Goal: Task Accomplishment & Management: Manage account settings

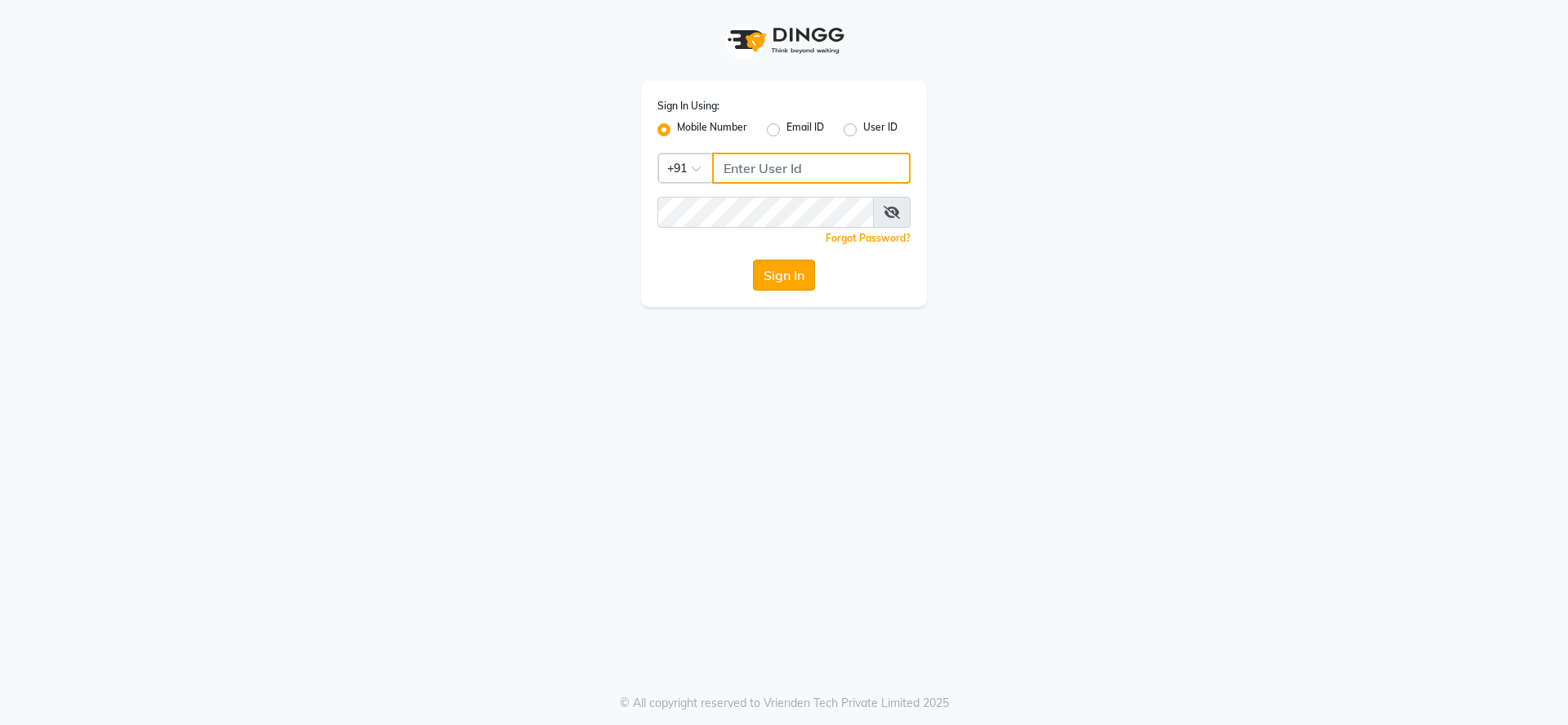
type input "9737694043"
click at [777, 270] on button "Sign In" at bounding box center [784, 275] width 62 height 31
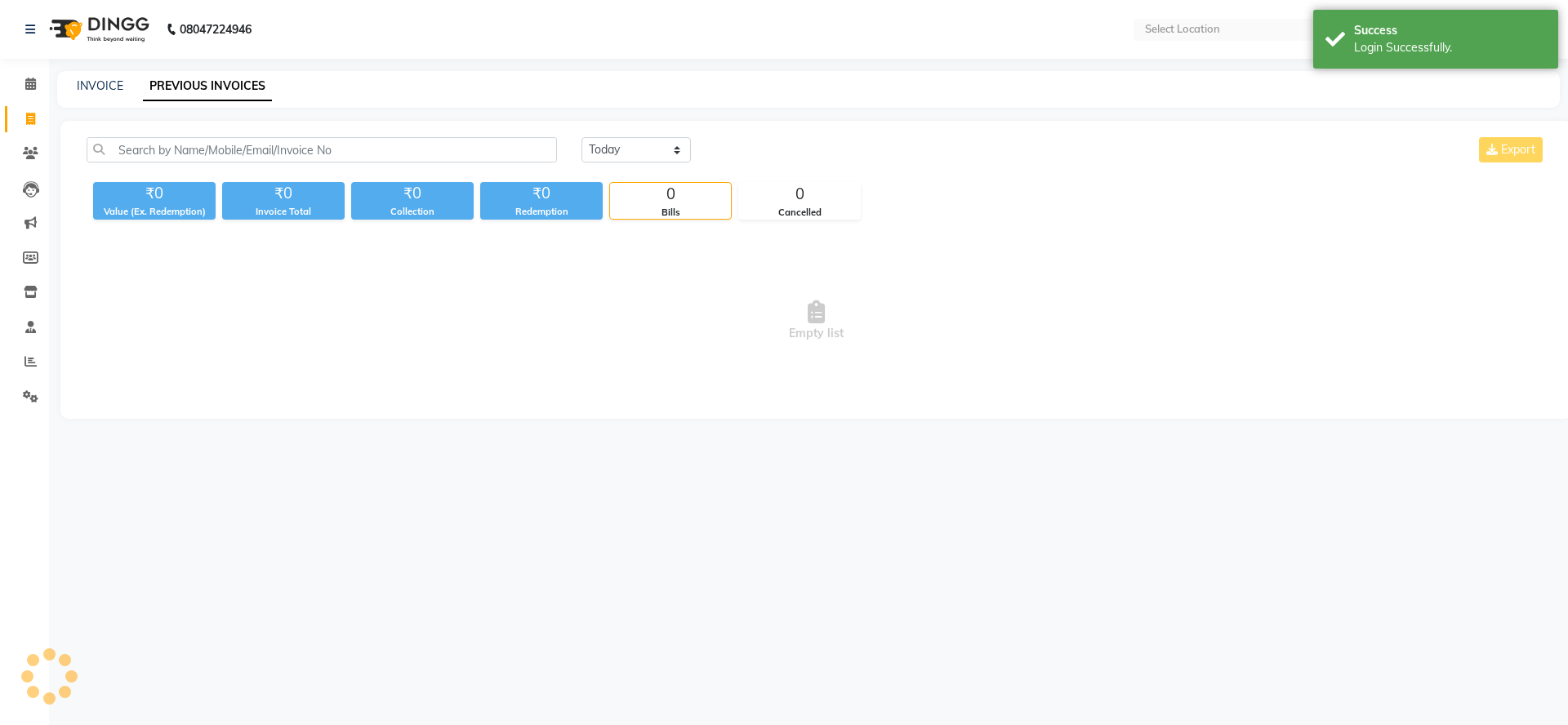
select select "en"
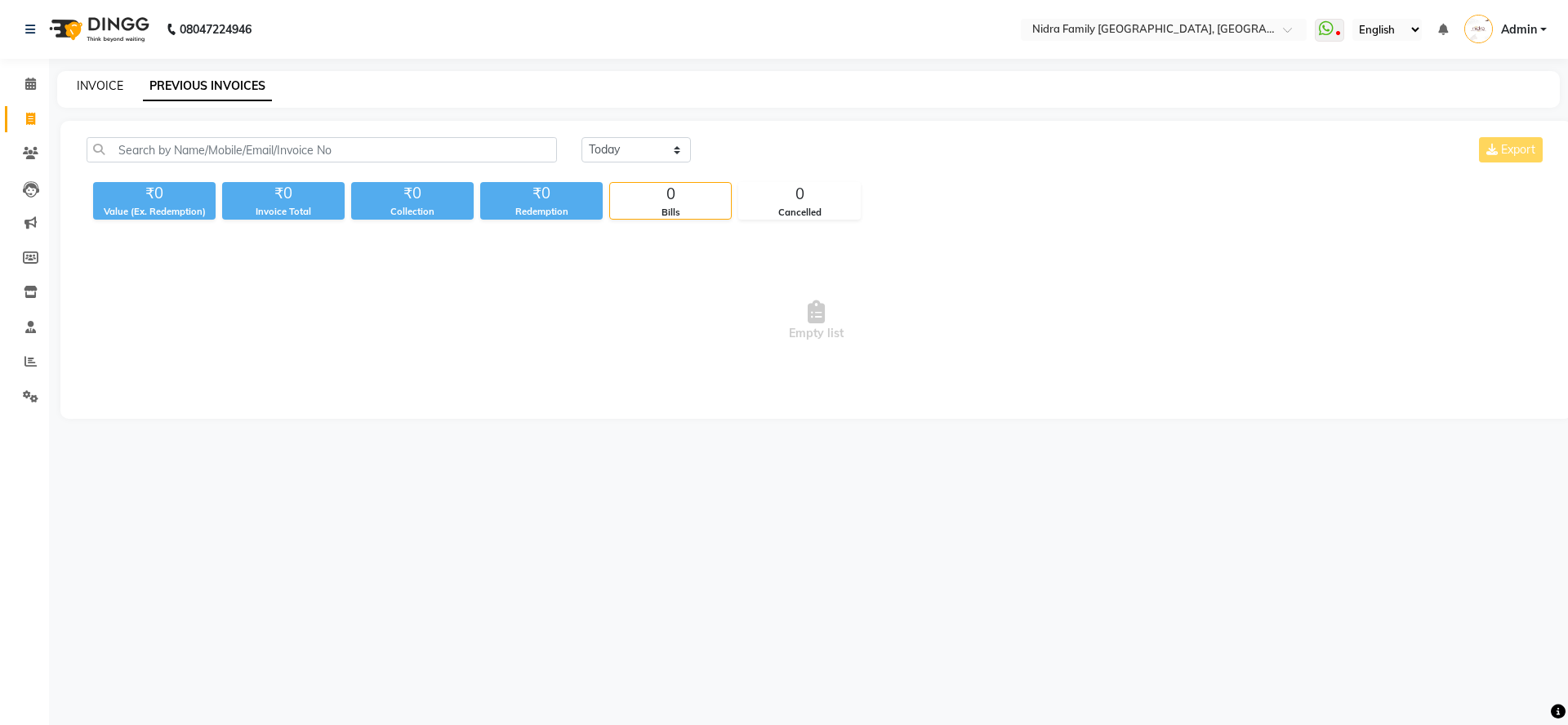
click at [103, 91] on div "INVOICE" at bounding box center [100, 86] width 47 height 17
click at [106, 85] on link "INVOICE" at bounding box center [100, 86] width 47 height 15
select select "service"
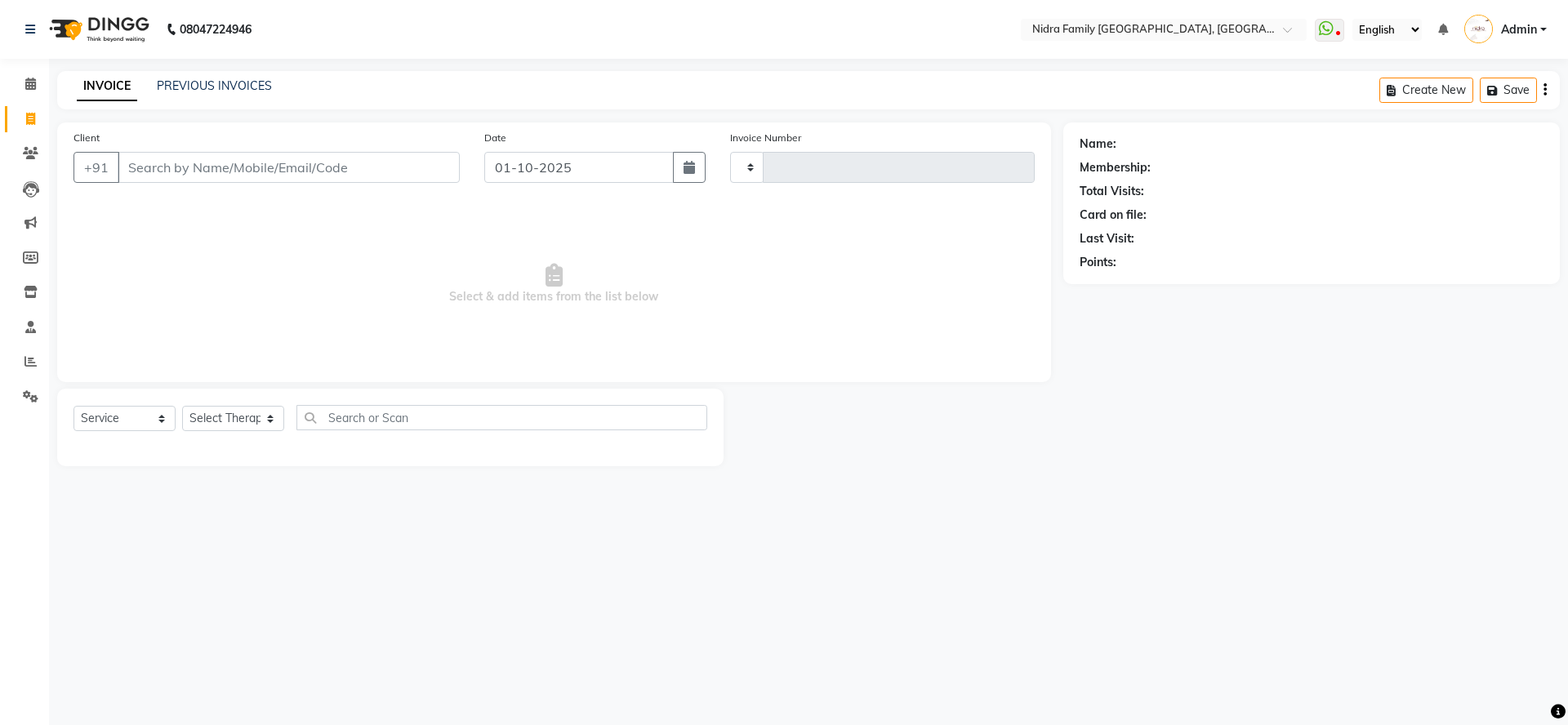
type input "4483"
select select "591"
click at [209, 88] on link "PREVIOUS INVOICES" at bounding box center [214, 86] width 115 height 15
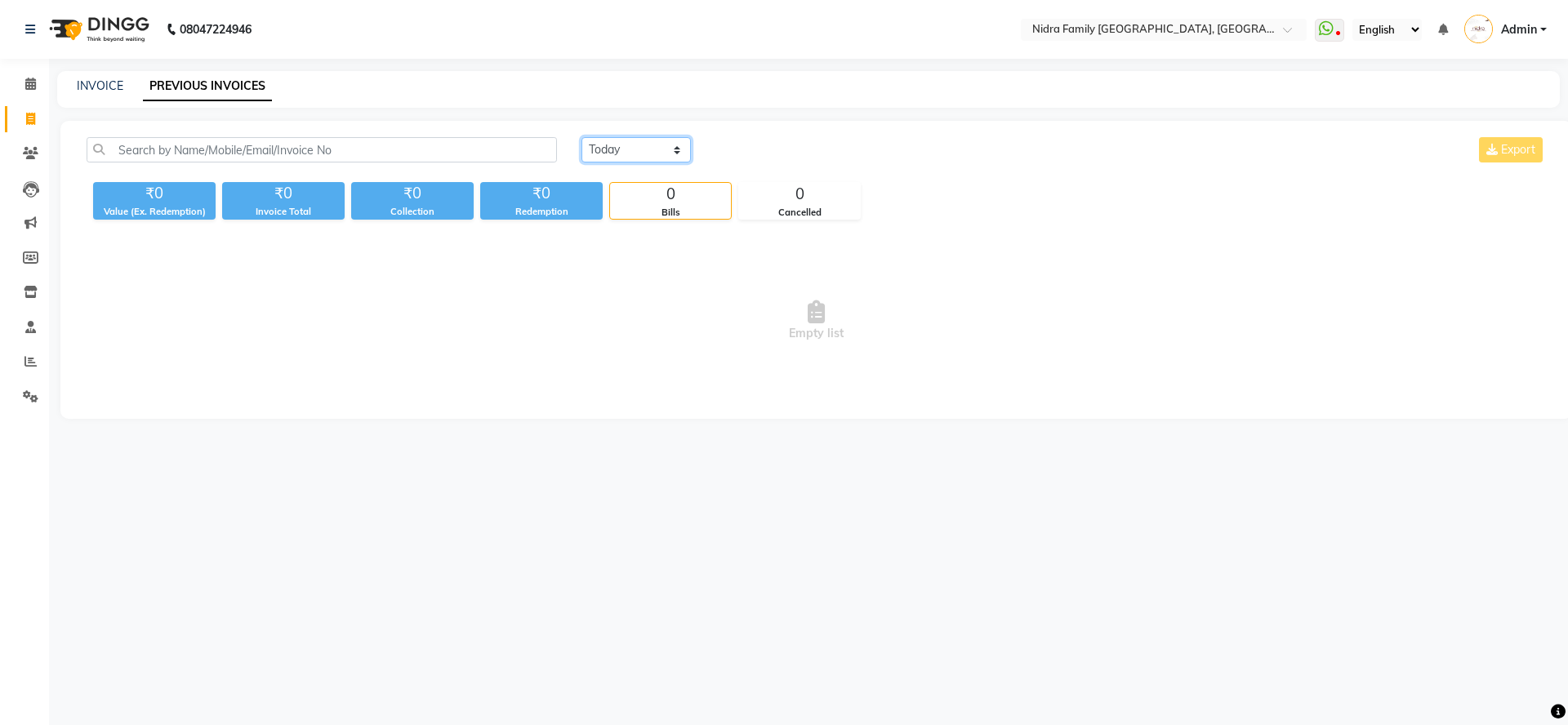
click at [617, 152] on select "[DATE] [DATE] Custom Range" at bounding box center [635, 149] width 109 height 25
select select "range"
click at [581, 137] on select "[DATE] [DATE] Custom Range" at bounding box center [635, 149] width 109 height 25
click at [764, 152] on input "01-10-2025" at bounding box center [769, 150] width 114 height 23
select select "10"
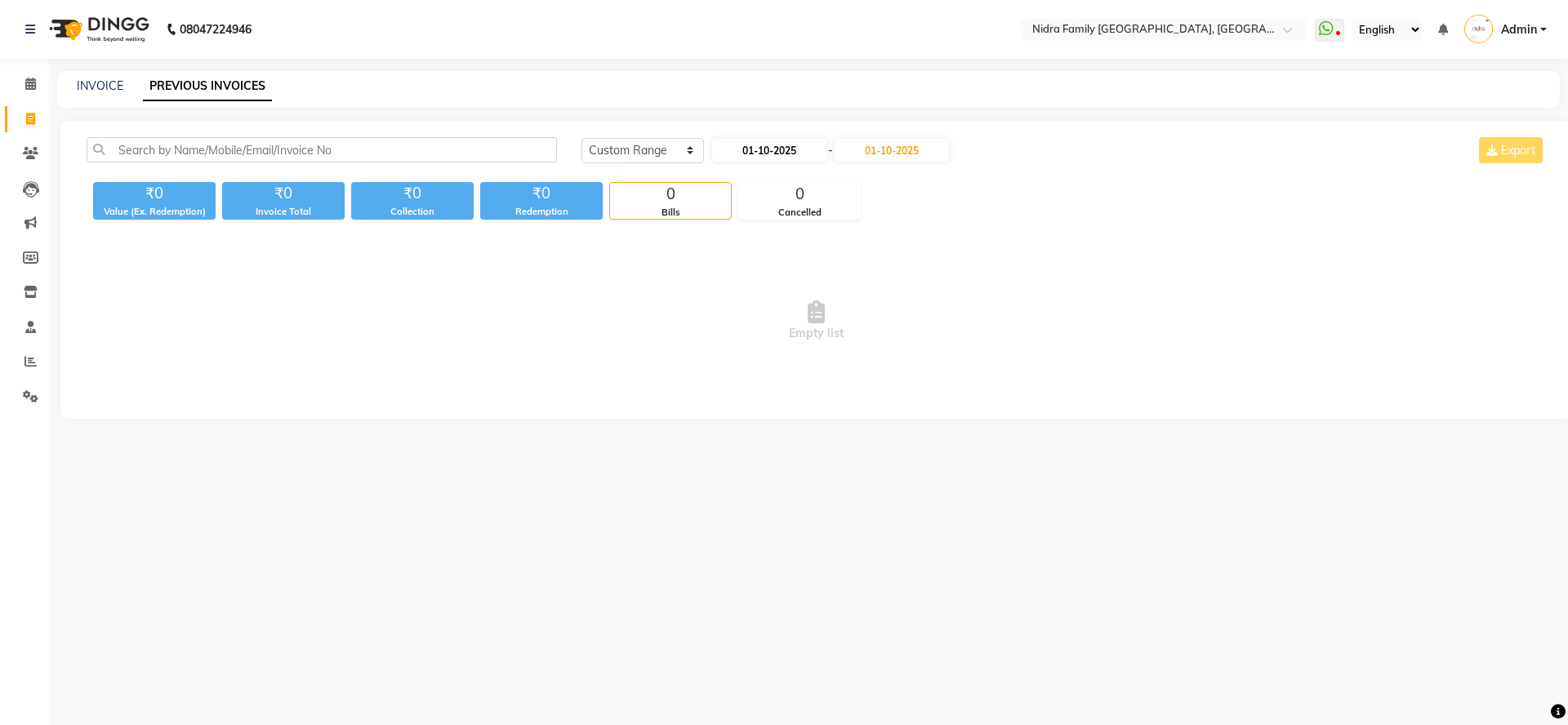
select select "2025"
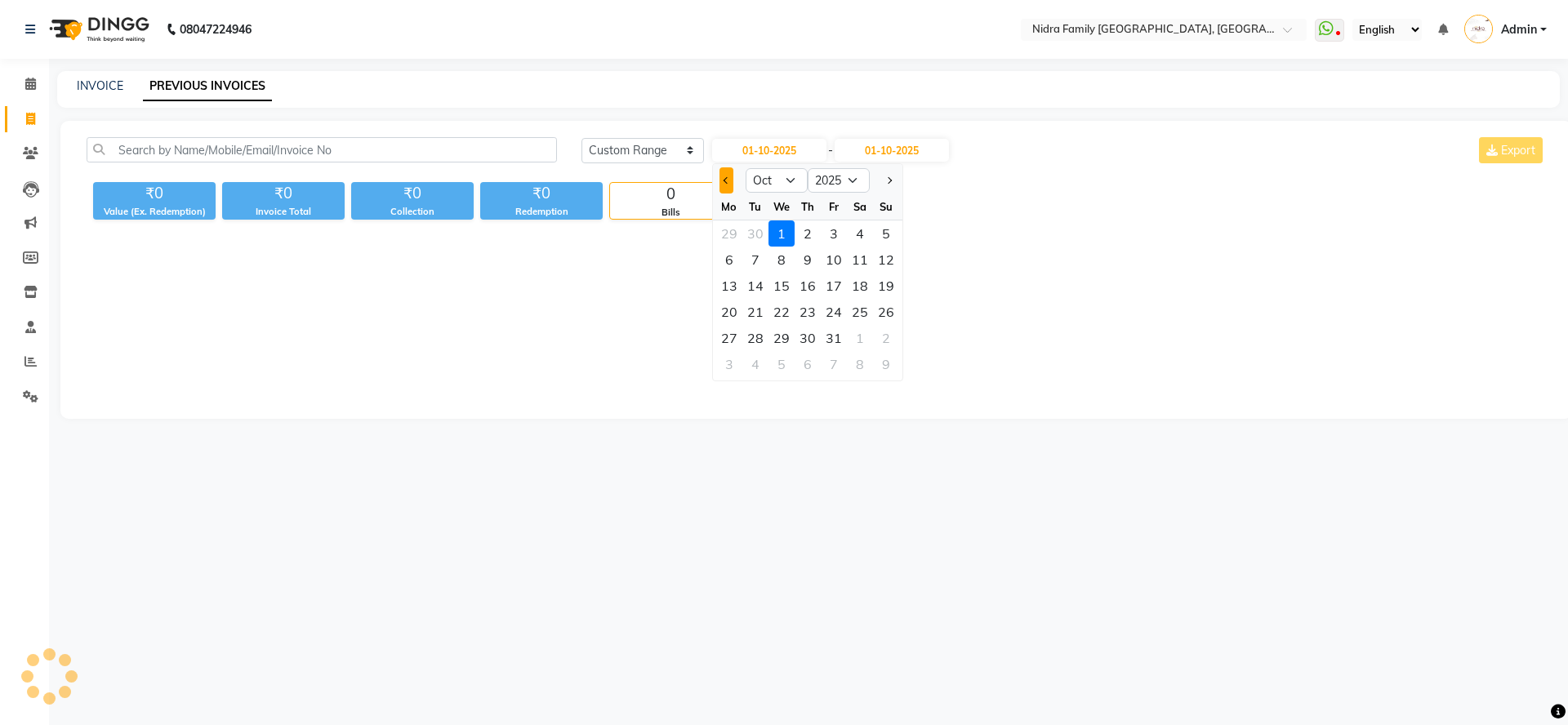
click at [731, 184] on button "Previous month" at bounding box center [727, 181] width 14 height 26
select select "9"
click at [735, 237] on div "1" at bounding box center [730, 234] width 26 height 26
type input "01-09-2025"
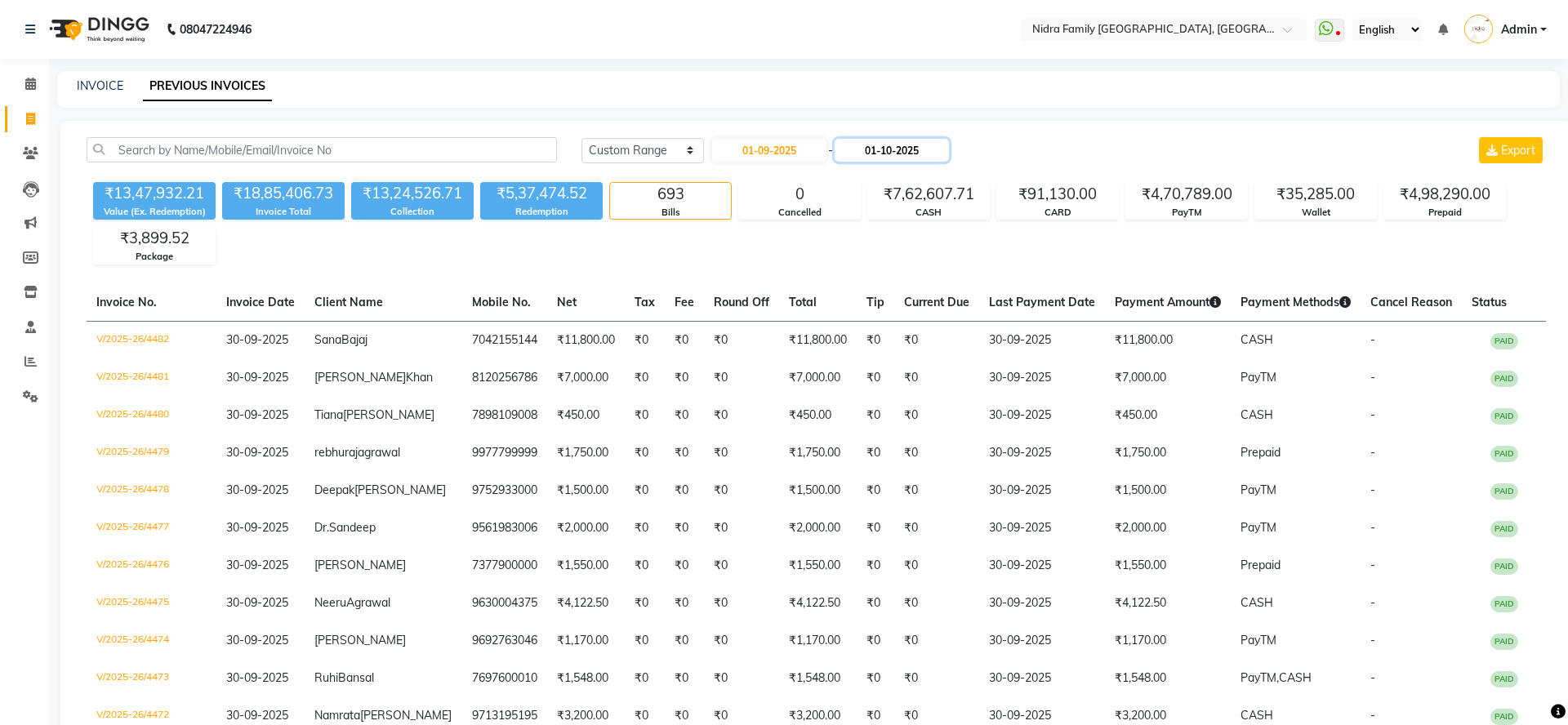
click at [926, 151] on input "01-10-2025" at bounding box center [892, 150] width 114 height 23
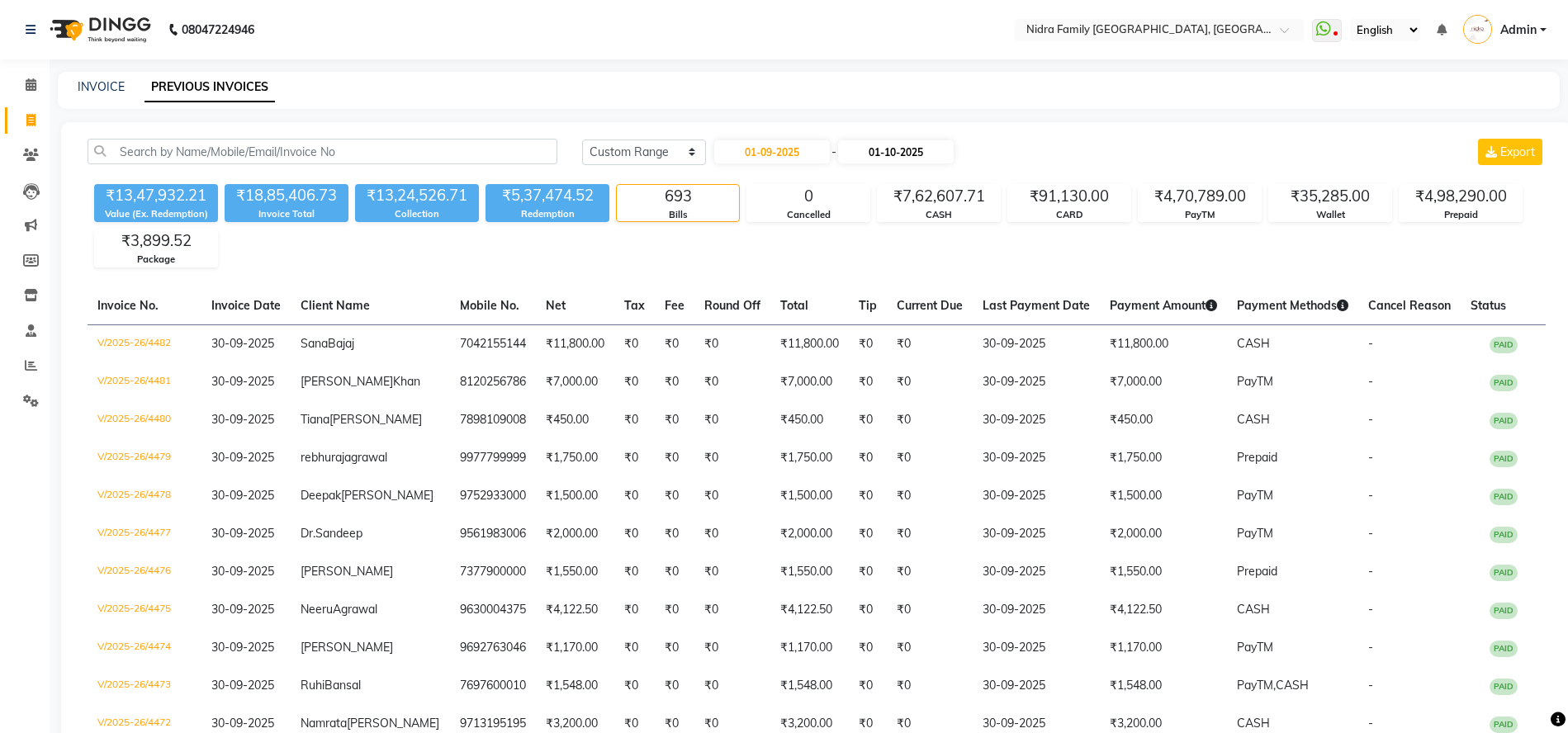
select select "10"
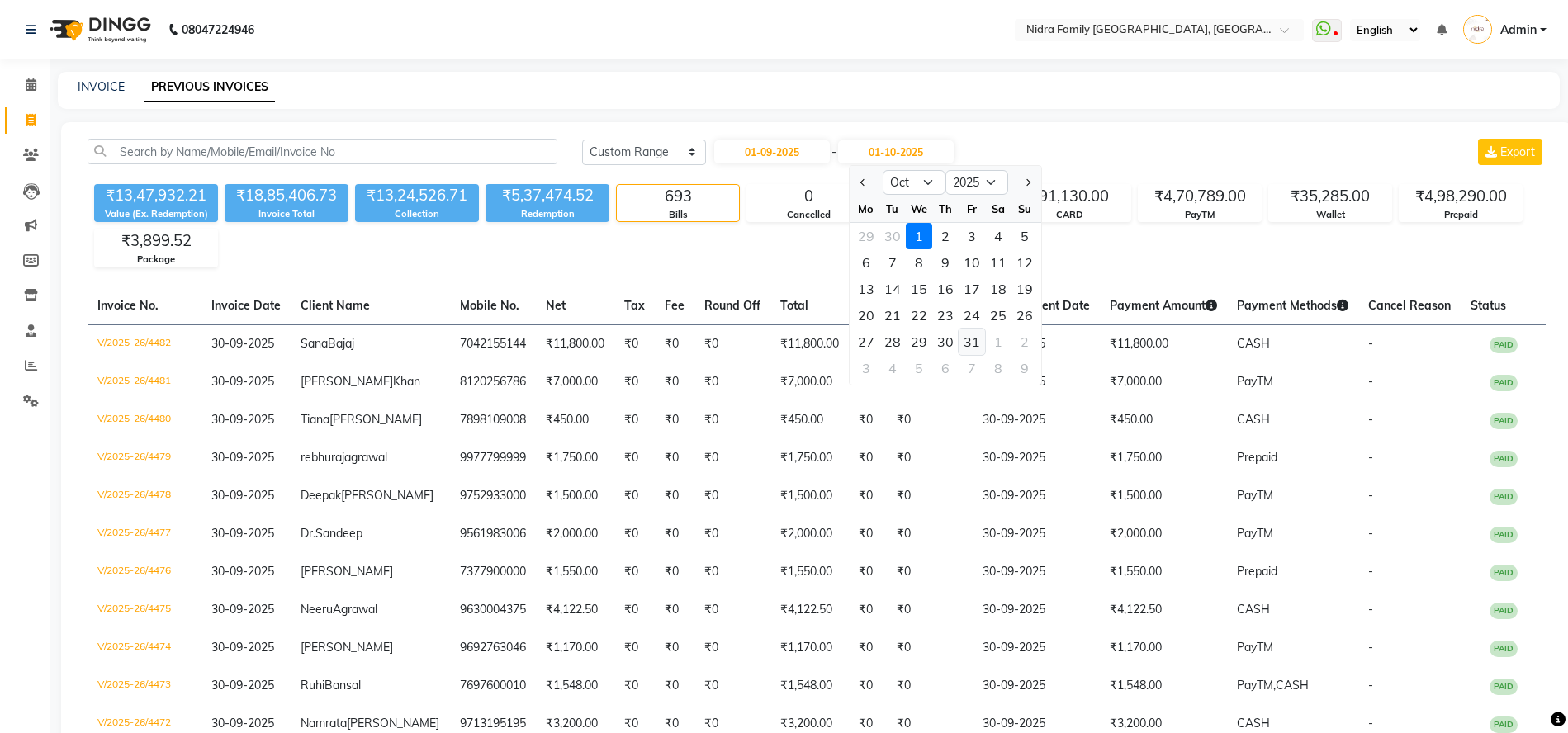
click at [969, 350] on div "31" at bounding box center [972, 342] width 27 height 27
type input "31-10-2025"
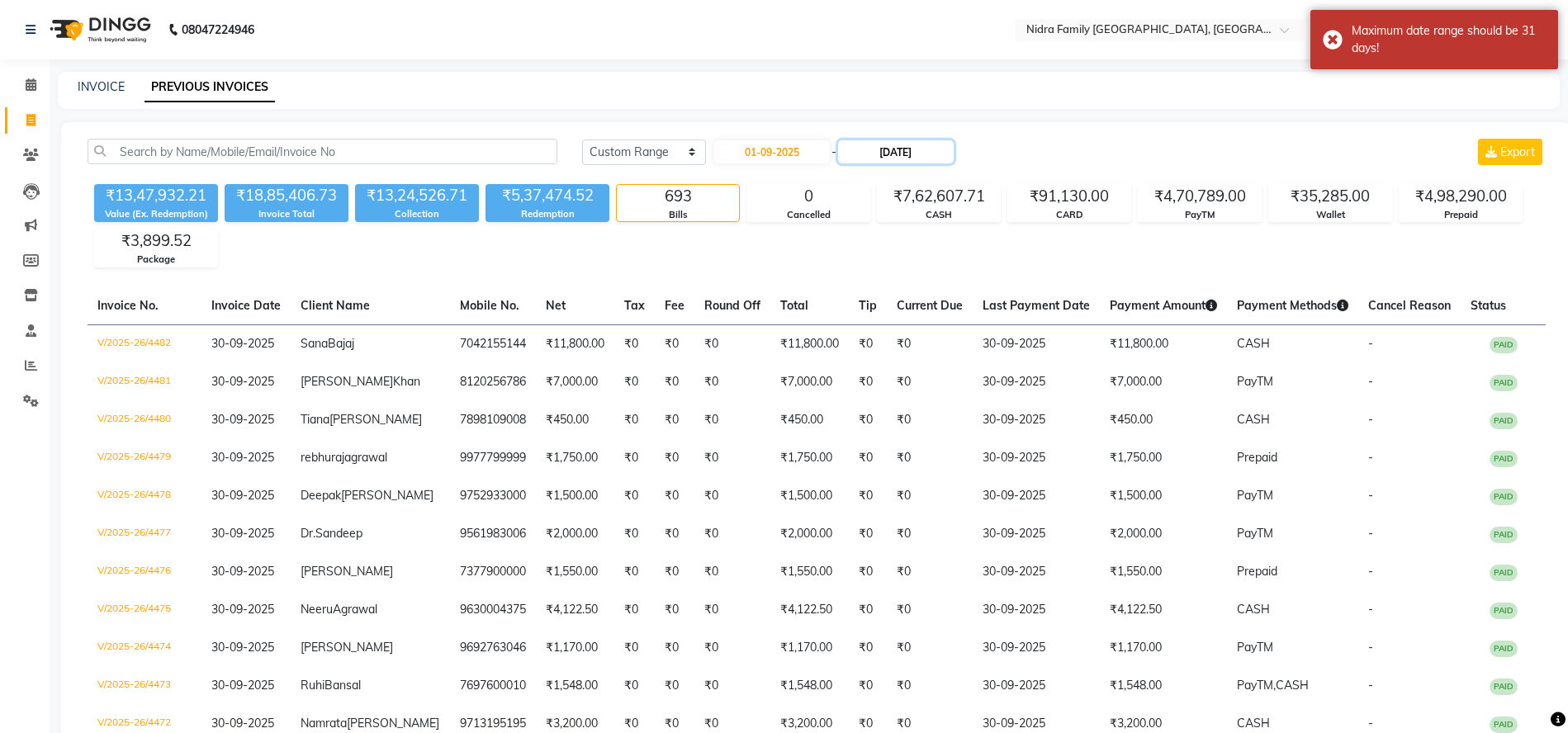
click at [919, 156] on input "31-10-2025" at bounding box center [896, 152] width 115 height 23
select select "10"
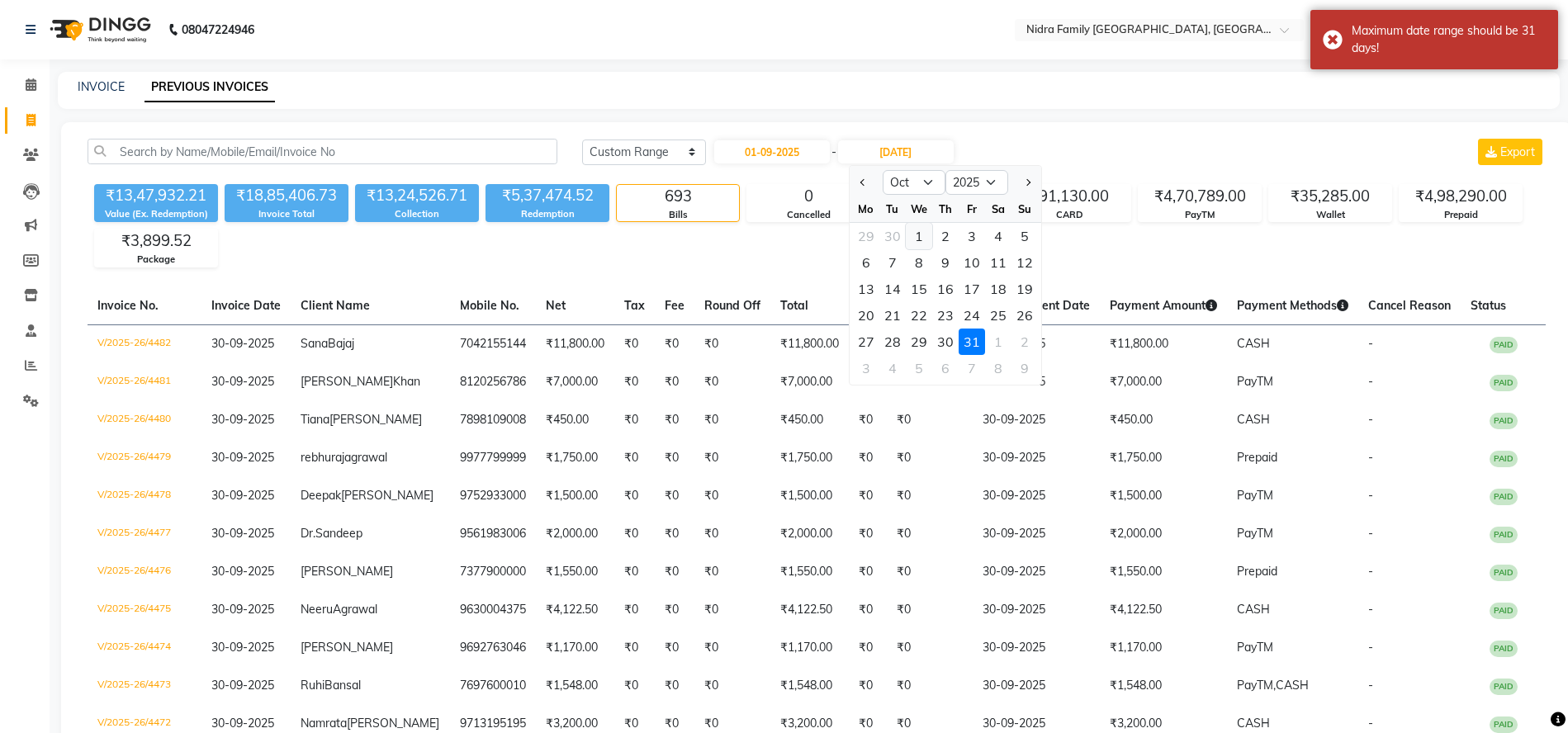
click at [916, 240] on div "1" at bounding box center [919, 237] width 27 height 27
type input "01-10-2025"
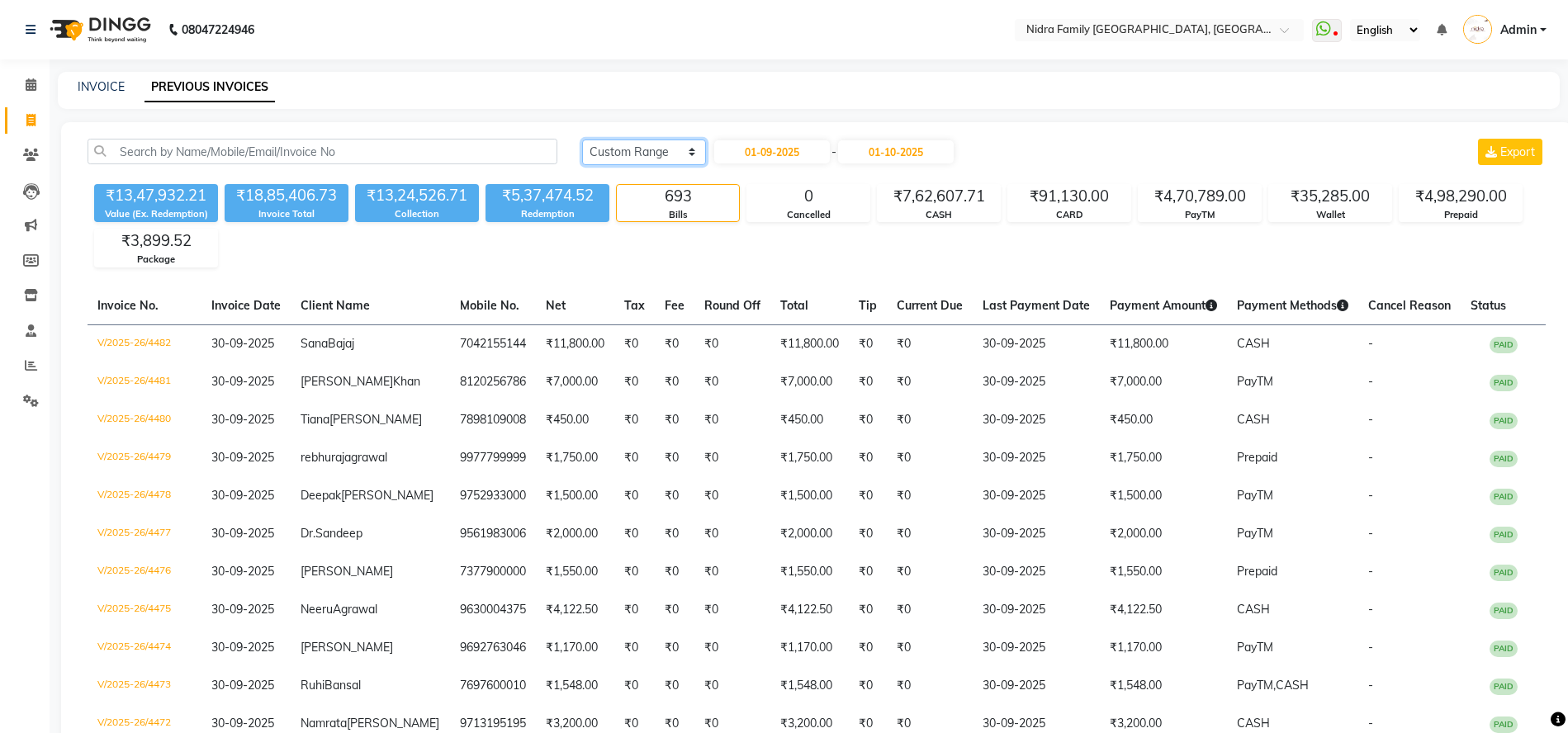
click at [672, 152] on select "[DATE] [DATE] Custom Range" at bounding box center [643, 152] width 124 height 26
select select "today"
click at [582, 139] on select "[DATE] [DATE] Custom Range" at bounding box center [643, 152] width 124 height 26
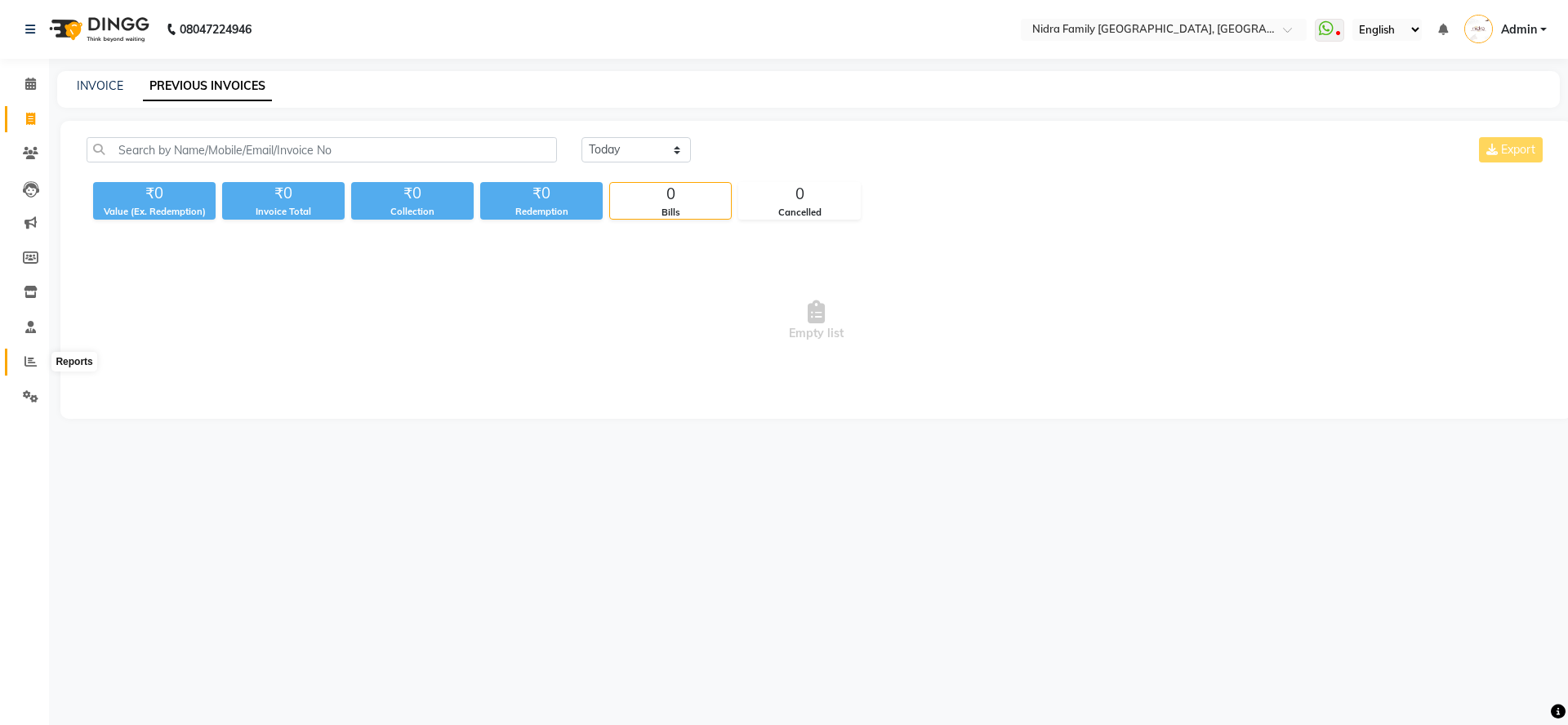
click at [25, 364] on icon at bounding box center [30, 361] width 12 height 12
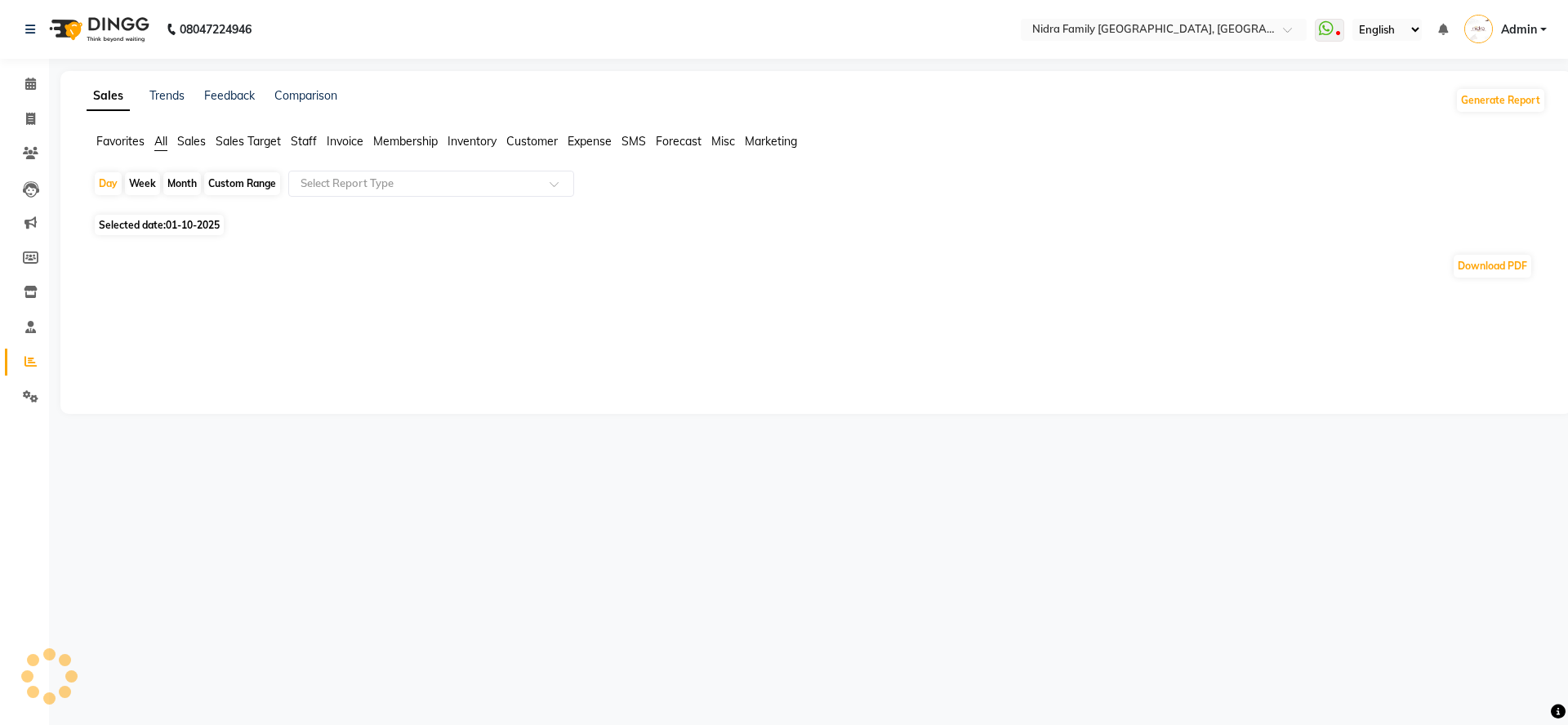
click at [300, 137] on span "Staff" at bounding box center [304, 141] width 26 height 15
click at [297, 139] on span "Staff" at bounding box center [304, 141] width 26 height 15
click at [182, 185] on div "Month" at bounding box center [182, 184] width 38 height 23
select select "10"
select select "2025"
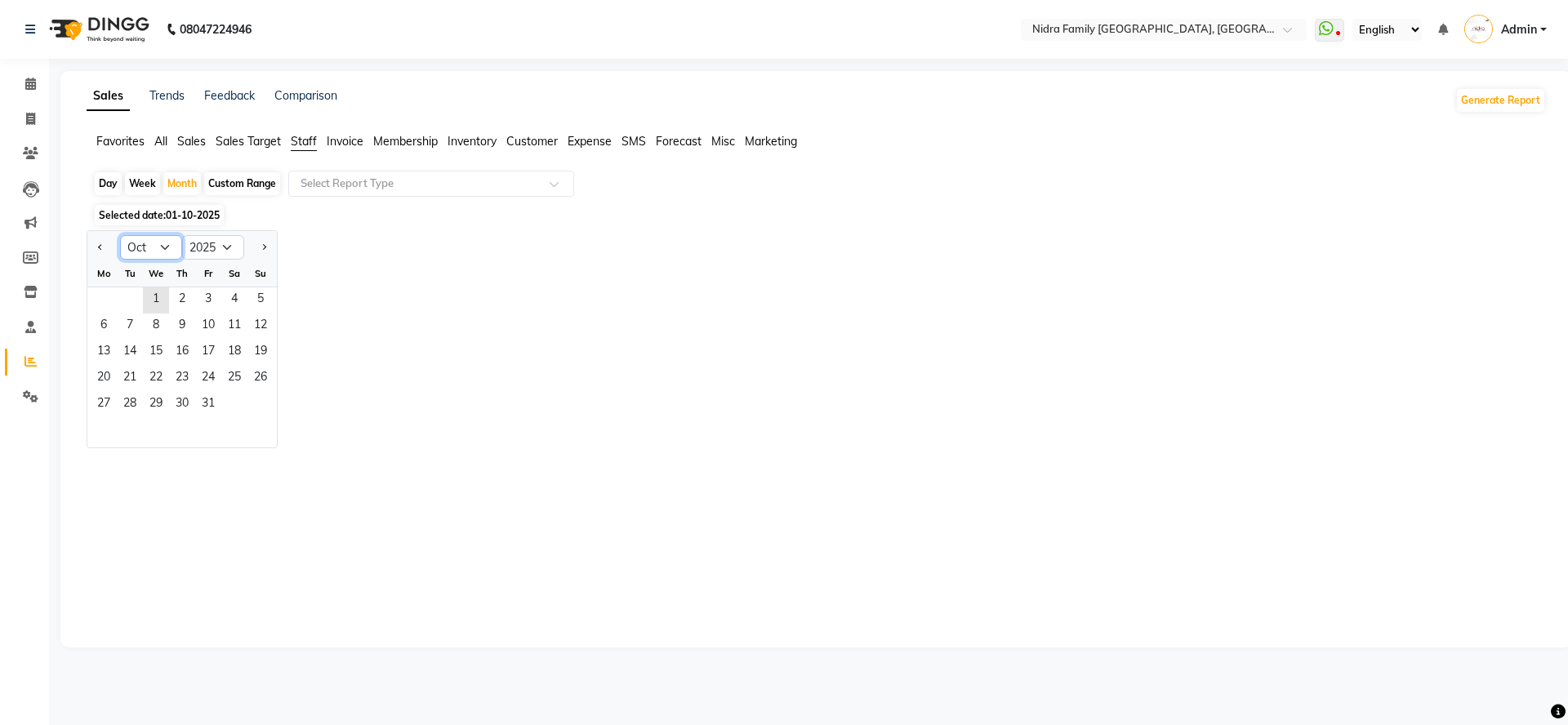
click at [159, 247] on select "Jan Feb Mar Apr May Jun [DATE] Aug Sep Oct Nov Dec" at bounding box center [151, 248] width 62 height 25
select select "9"
click at [120, 236] on select "Jan Feb Mar Apr May Jun [DATE] Aug Sep Oct Nov Dec" at bounding box center [151, 248] width 62 height 25
click at [105, 301] on span "1" at bounding box center [103, 301] width 26 height 26
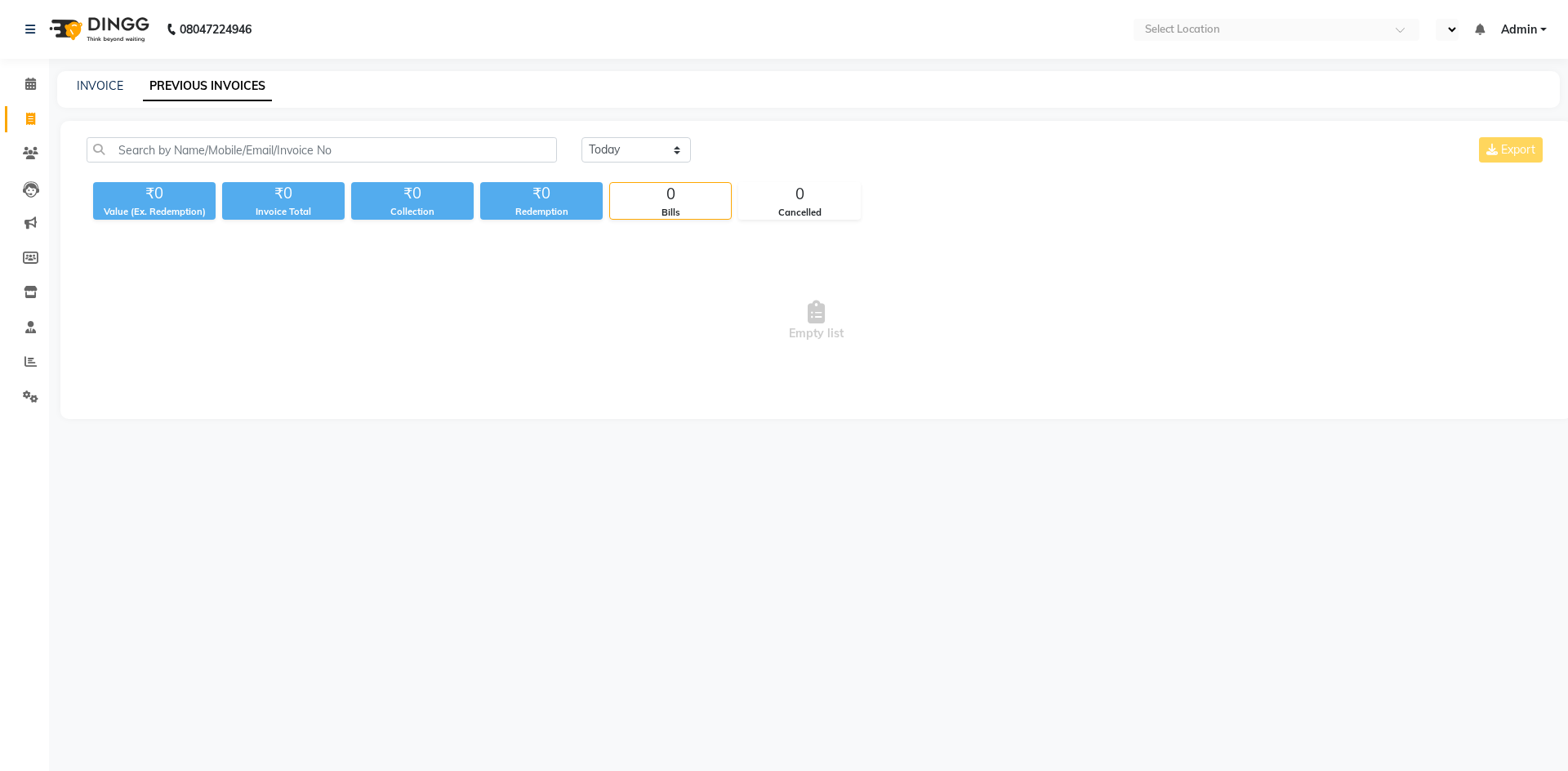
select select "en"
click at [633, 144] on select "[DATE] [DATE] Custom Range" at bounding box center [635, 149] width 109 height 25
click at [581, 137] on select "[DATE] [DATE] Custom Range" at bounding box center [635, 149] width 109 height 25
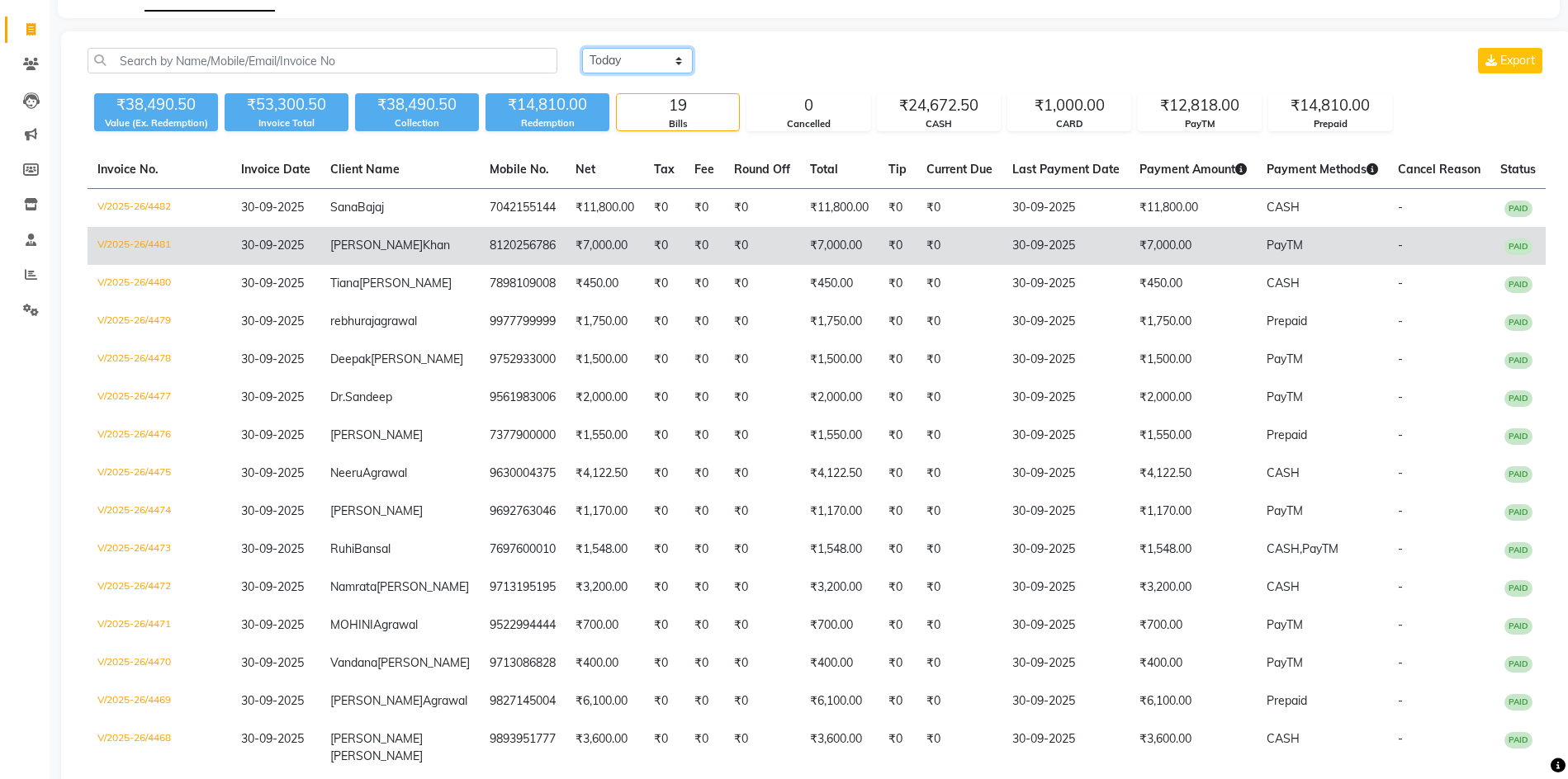
scroll to position [103, 0]
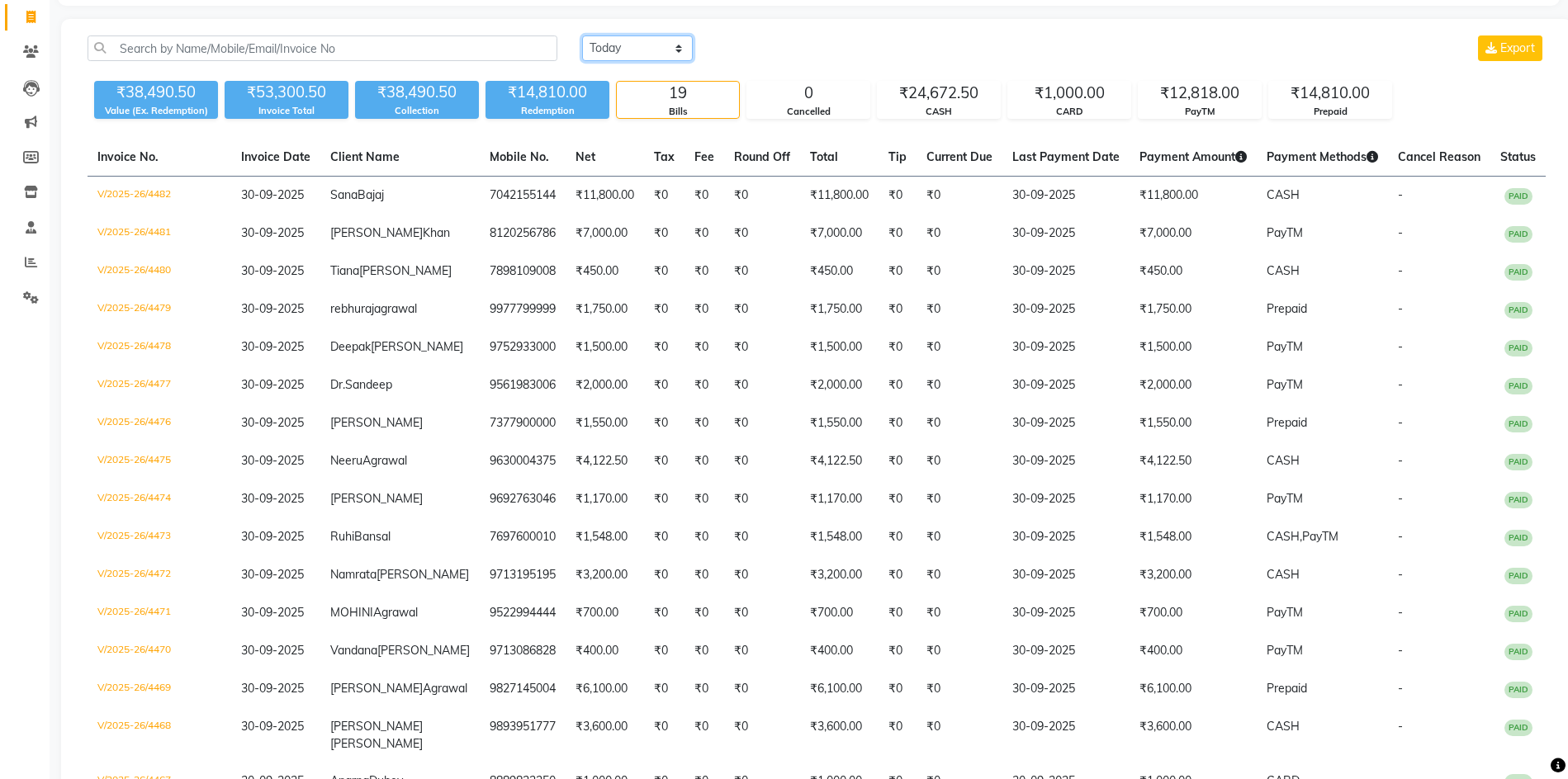
click at [647, 39] on select "[DATE] [DATE] Custom Range" at bounding box center [637, 48] width 110 height 26
select select "range"
click at [582, 36] on select "[DATE] [DATE] Custom Range" at bounding box center [637, 48] width 110 height 26
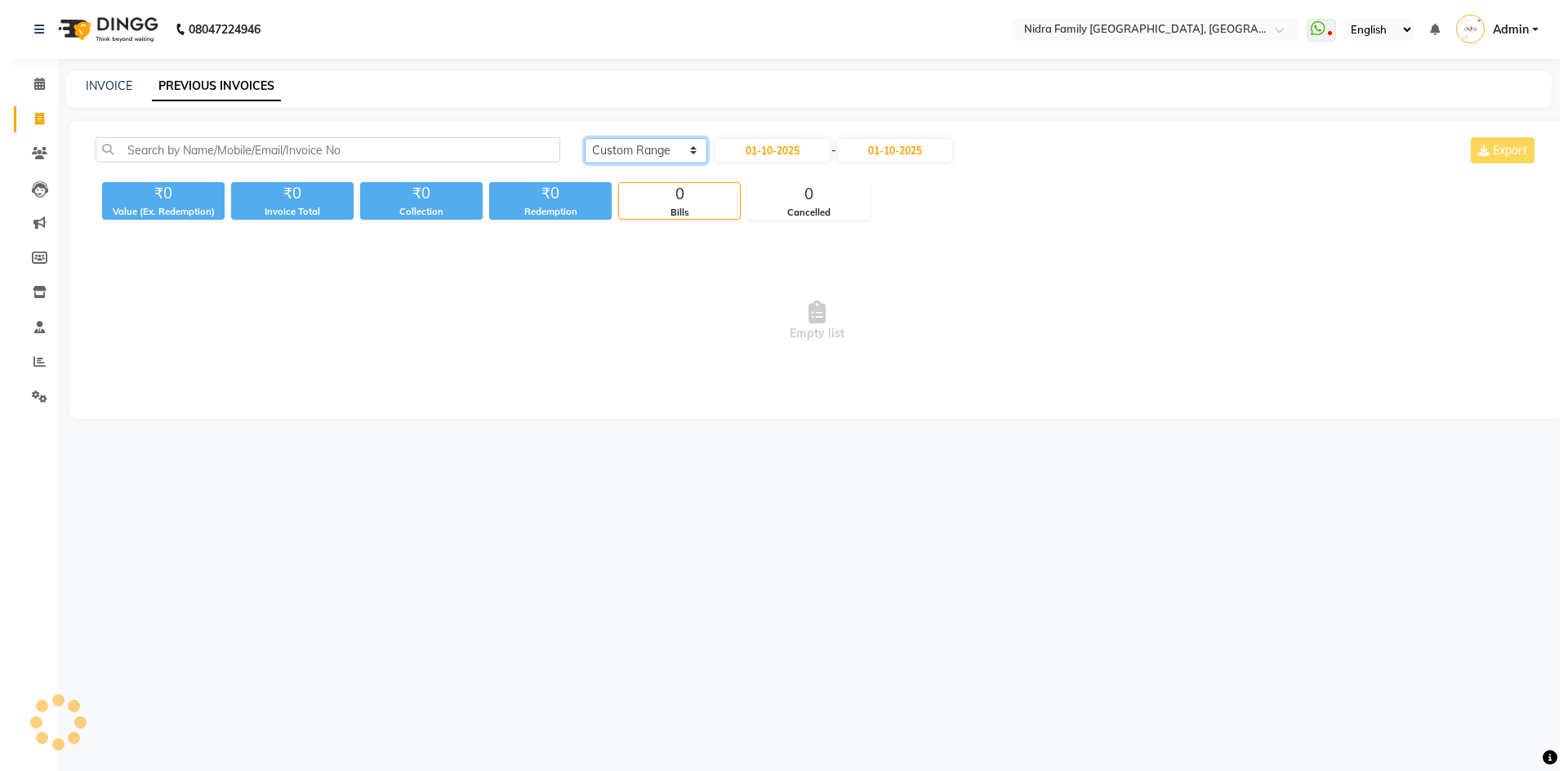
scroll to position [0, 0]
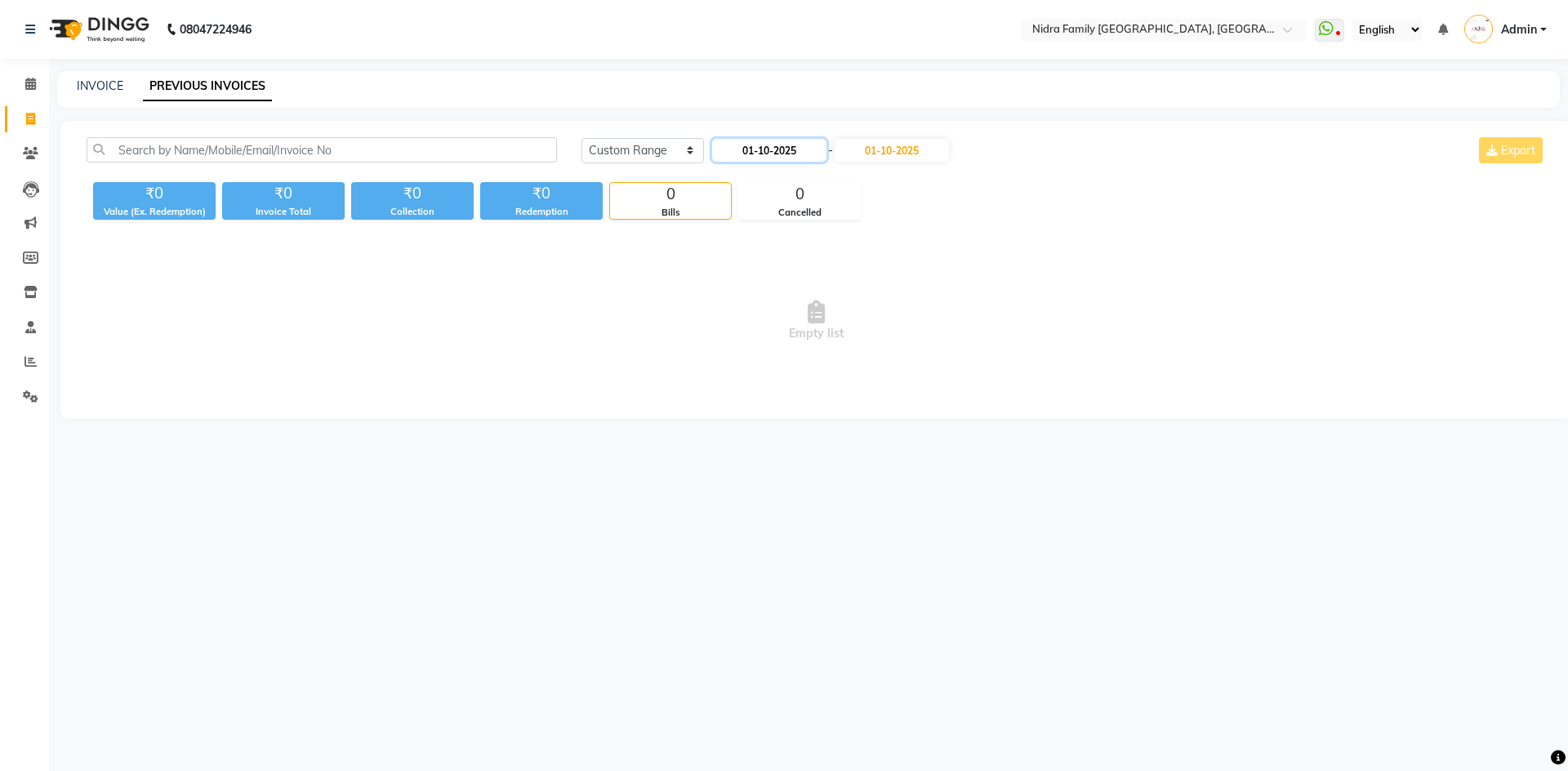
click at [778, 157] on input "01-10-2025" at bounding box center [769, 150] width 114 height 23
select select "10"
select select "2025"
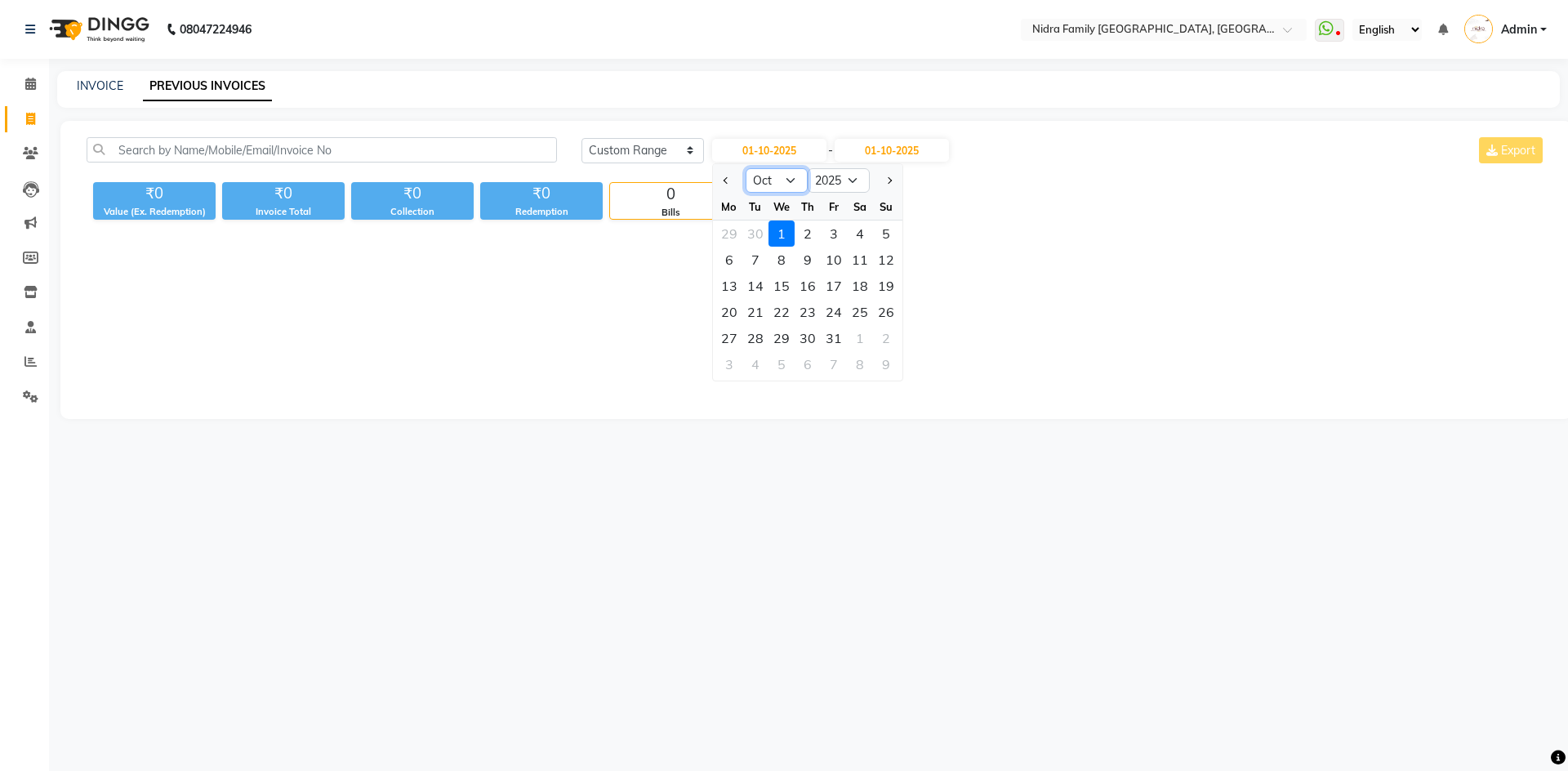
click at [782, 181] on select "Jan Feb Mar Apr May Jun [DATE] Aug Sep Oct Nov Dec" at bounding box center [777, 181] width 62 height 25
select select "9"
click at [745, 168] on select "Jan Feb Mar Apr May Jun [DATE] Aug Sep Oct Nov Dec" at bounding box center [777, 181] width 62 height 25
click at [722, 236] on div "1" at bounding box center [730, 234] width 26 height 26
type input "01-09-2025"
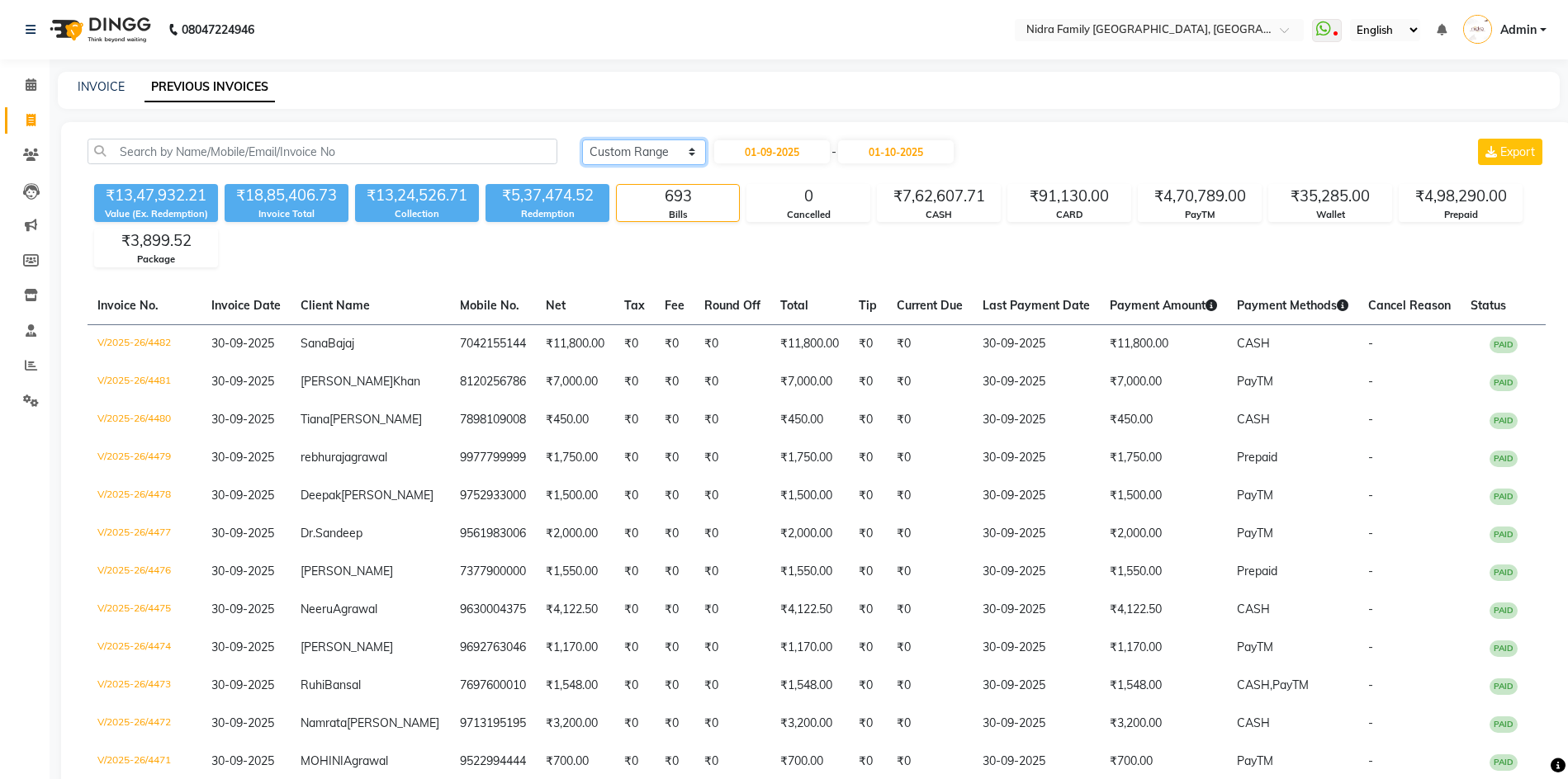
click at [637, 148] on select "[DATE] [DATE] Custom Range" at bounding box center [643, 152] width 124 height 26
select select "today"
click at [582, 139] on select "[DATE] [DATE] Custom Range" at bounding box center [643, 152] width 124 height 26
